Goal: Task Accomplishment & Management: Use online tool/utility

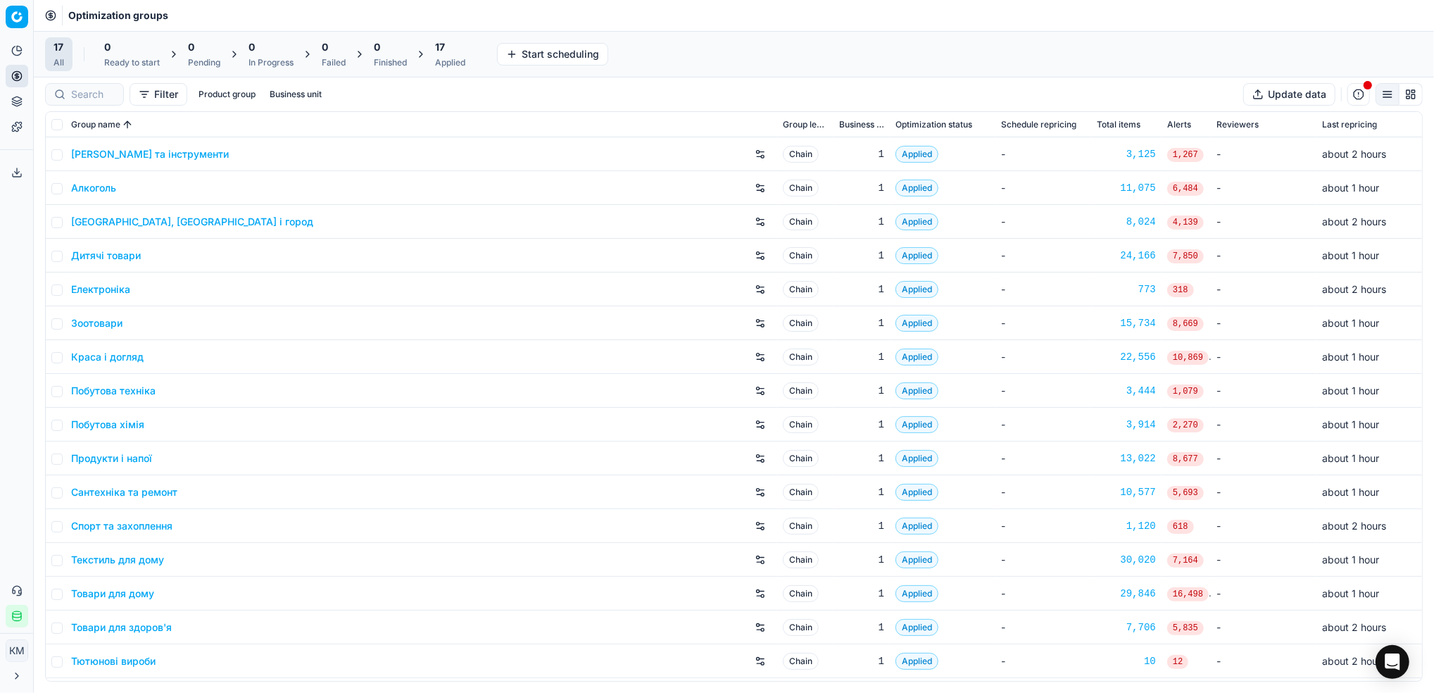
click at [127, 361] on link "Краса і догляд" at bounding box center [107, 357] width 72 height 14
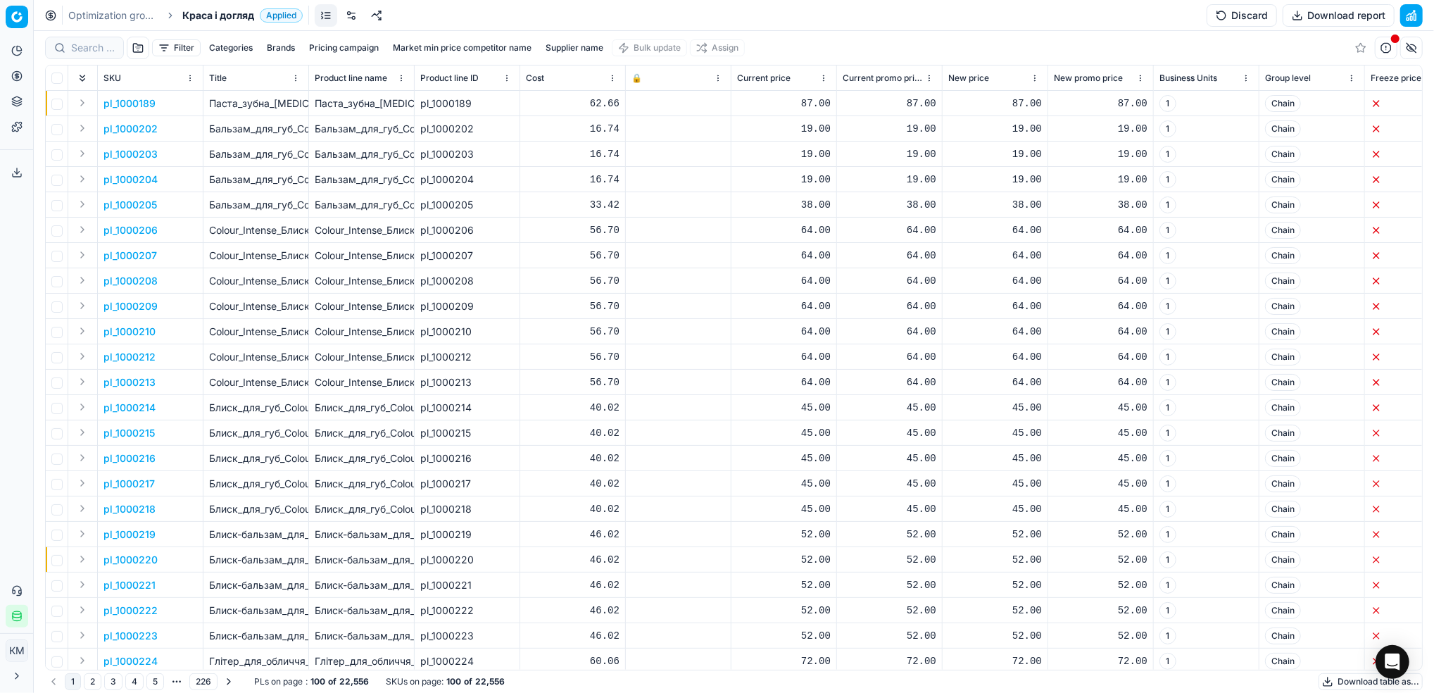
click at [586, 47] on button "Supplier name" at bounding box center [574, 47] width 69 height 17
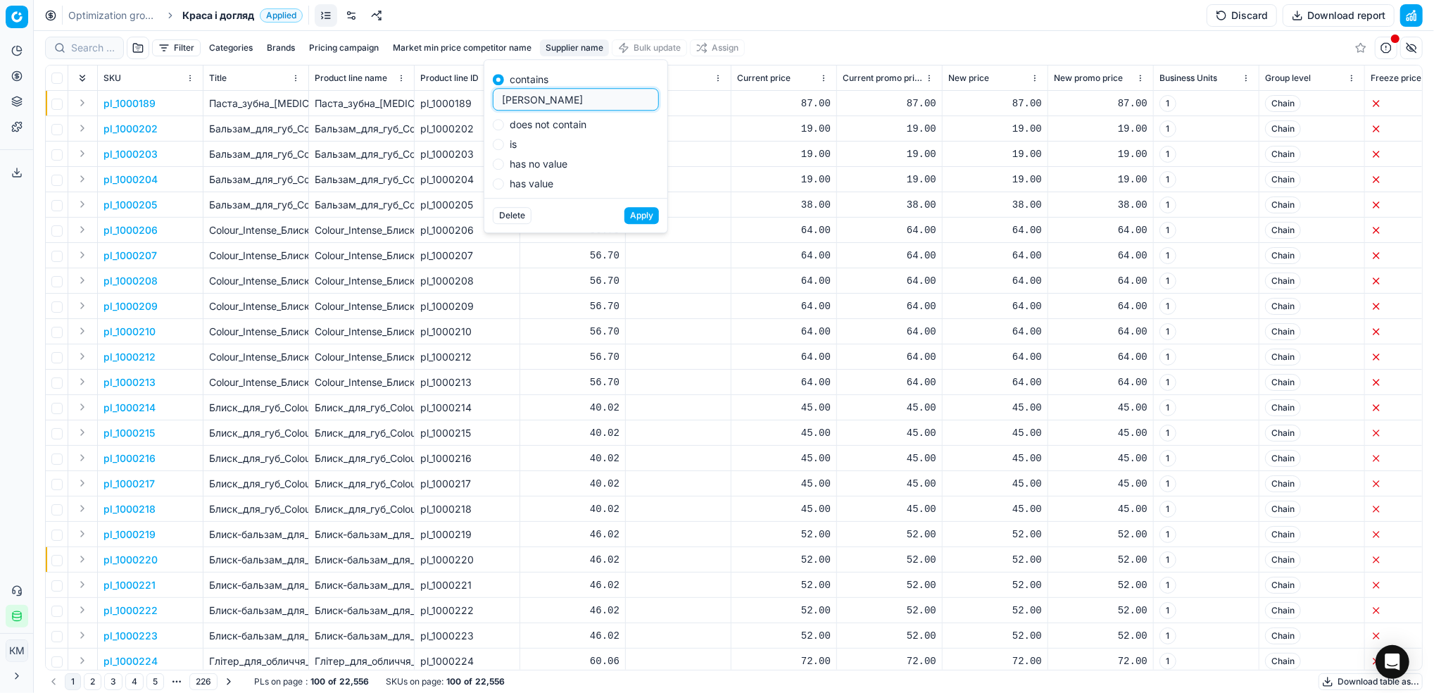
type input "[PERSON_NAME]"
click at [643, 210] on button "Apply" at bounding box center [641, 215] width 34 height 17
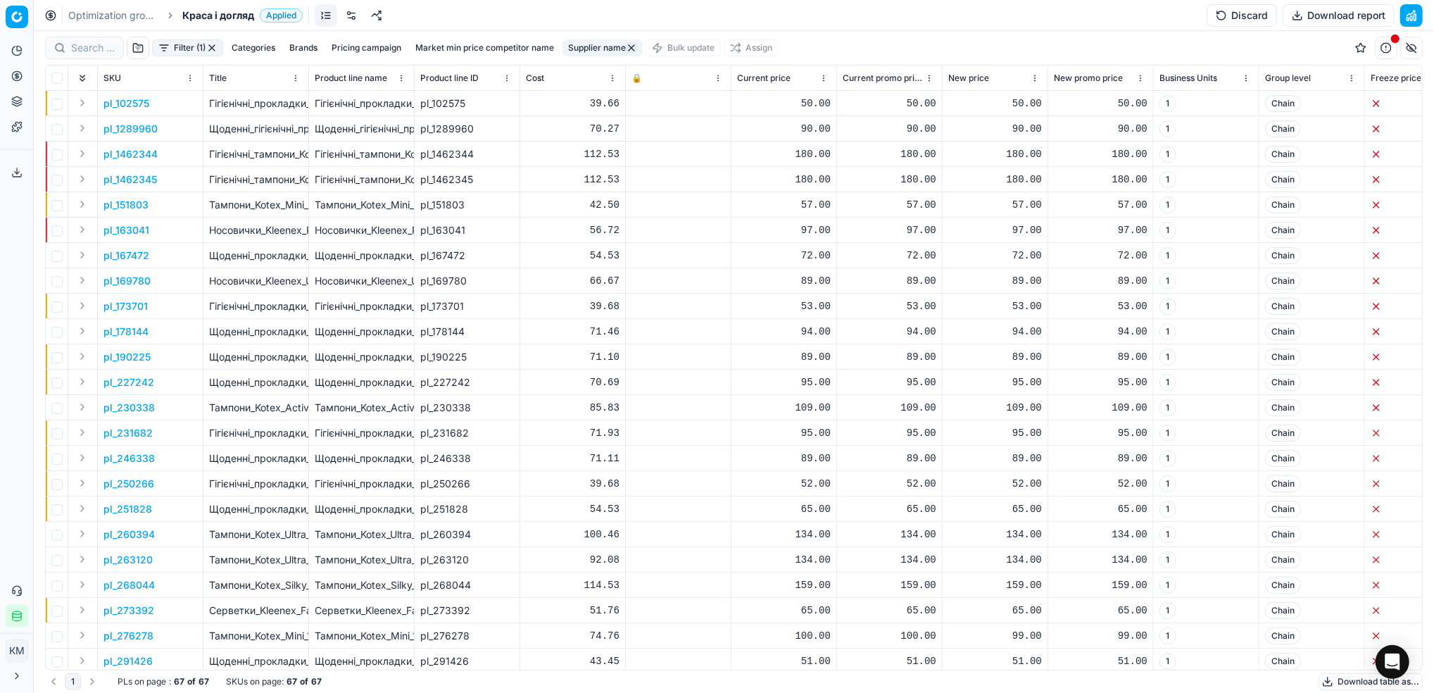
click at [1337, 682] on button "Download table as..." at bounding box center [1370, 681] width 104 height 17
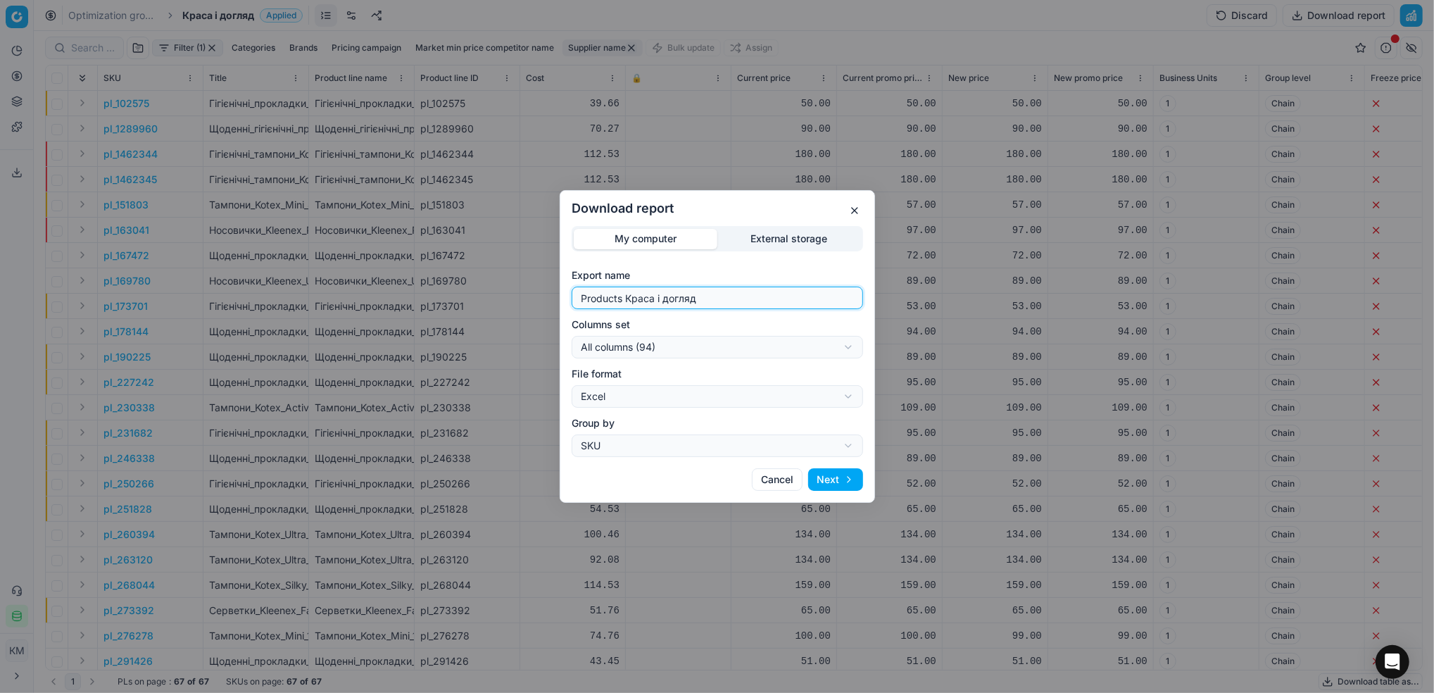
click at [449, 293] on div "Download report My computer External storage Export name Products Краса і догля…" at bounding box center [717, 346] width 1434 height 693
type input "кку"
click at [840, 479] on button "Next" at bounding box center [835, 479] width 55 height 23
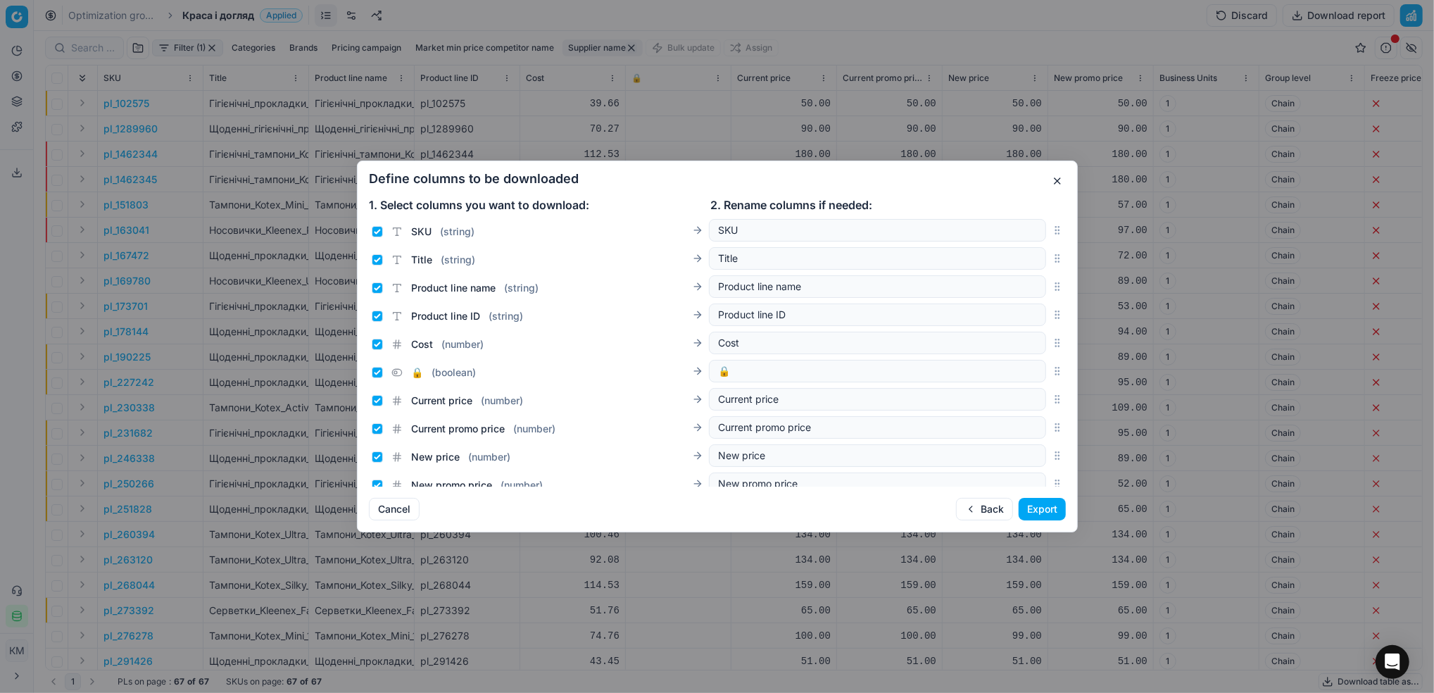
click at [1041, 505] on button "Export" at bounding box center [1041, 509] width 47 height 23
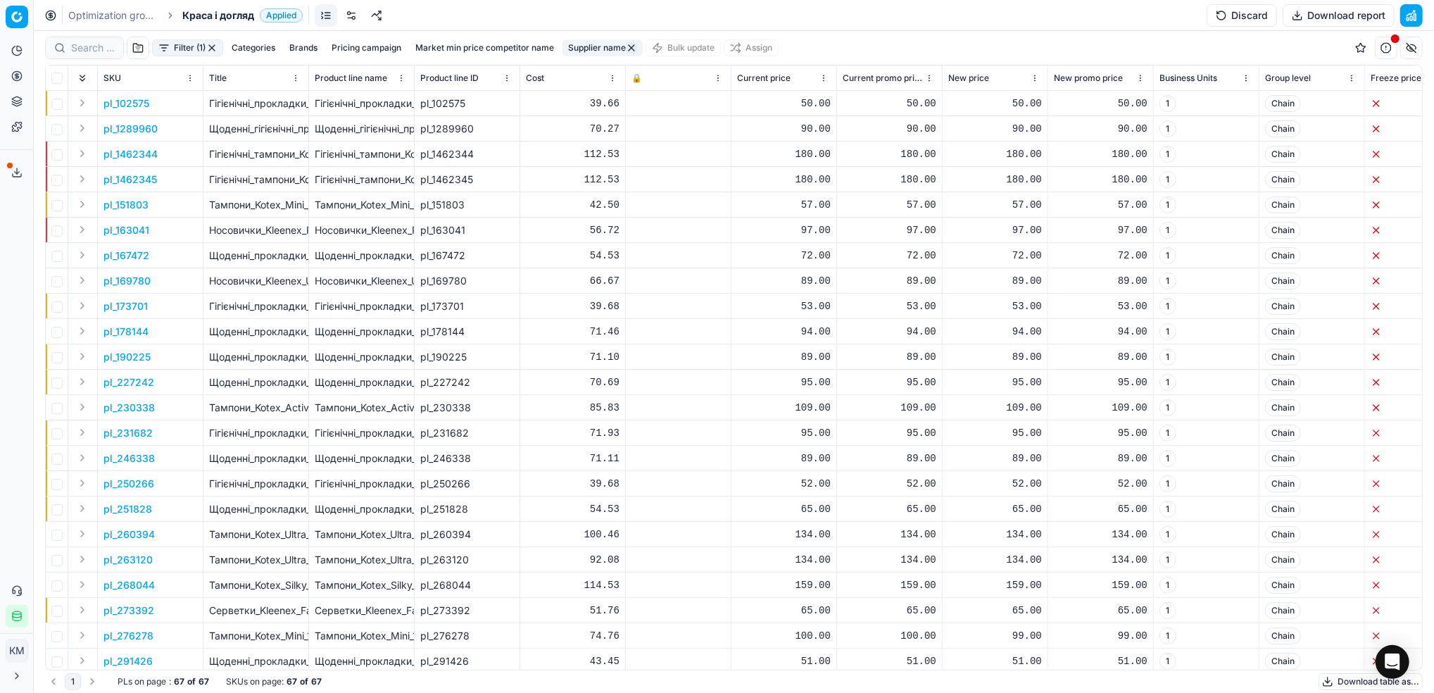
click at [11, 172] on icon at bounding box center [16, 172] width 11 height 11
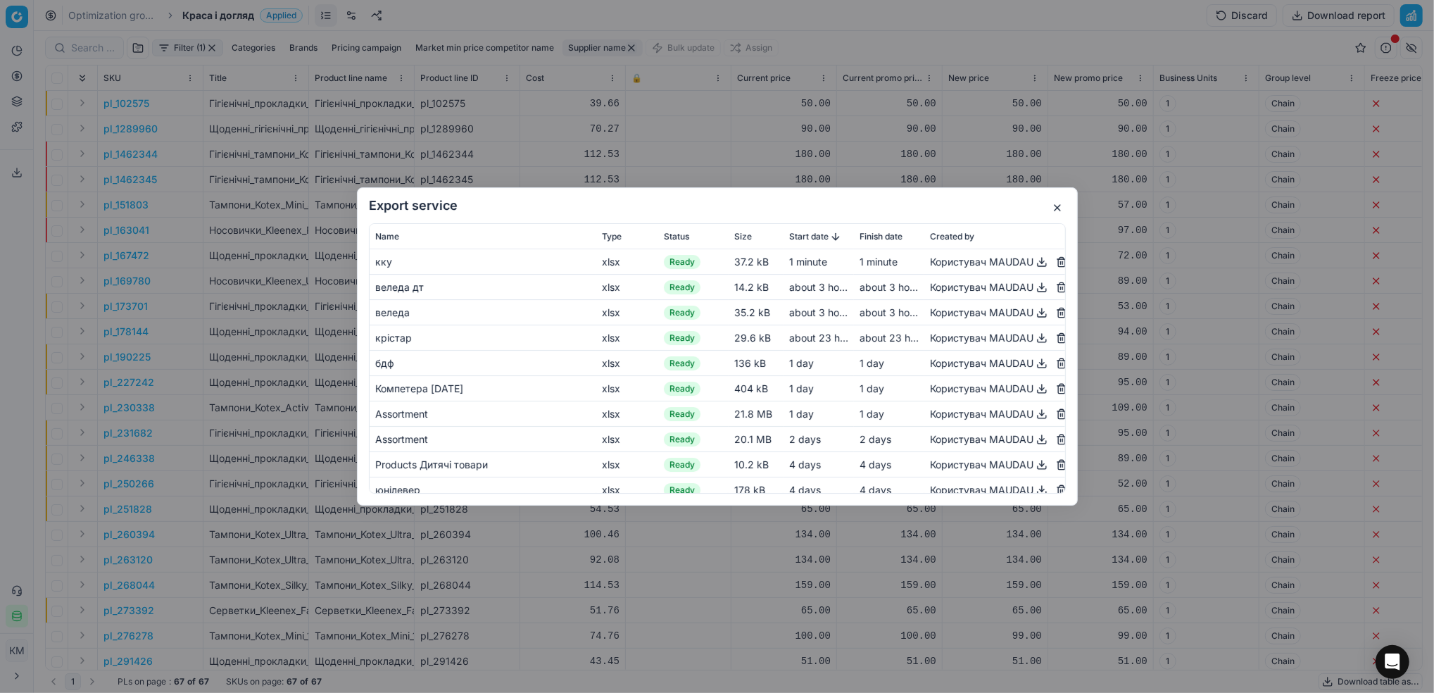
click at [1033, 265] on button "button" at bounding box center [1041, 261] width 17 height 17
